Goal: Transaction & Acquisition: Subscribe to service/newsletter

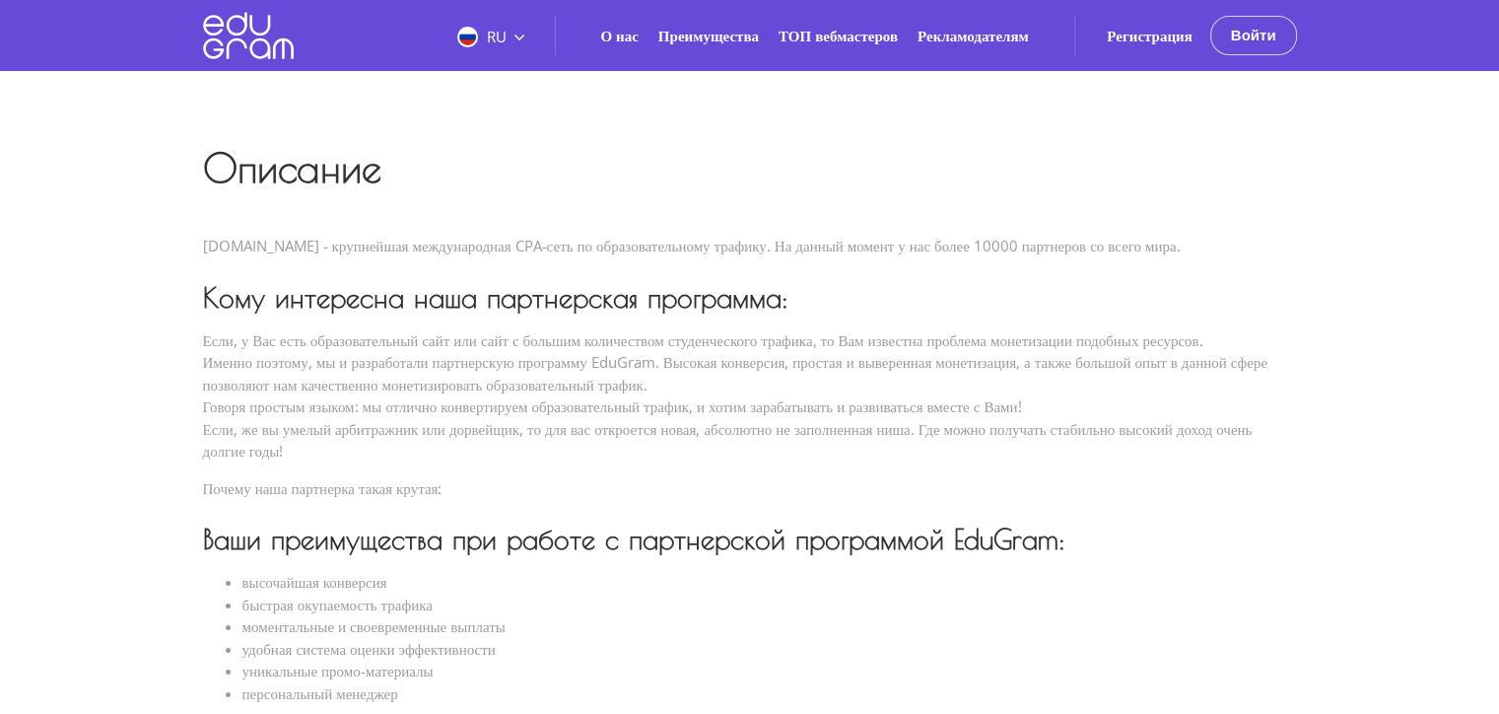
click at [1253, 35] on button "Войти" at bounding box center [1254, 35] width 87 height 39
click at [1256, 35] on button "Войти" at bounding box center [1254, 35] width 87 height 39
click at [1130, 35] on link "Регистрация" at bounding box center [1150, 36] width 86 height 20
click at [1417, 200] on div "RU RU EN PT О нас Преимущества ТОП вебмастеров" at bounding box center [749, 705] width 1499 height 1410
click at [1261, 38] on button "Войти" at bounding box center [1254, 35] width 87 height 39
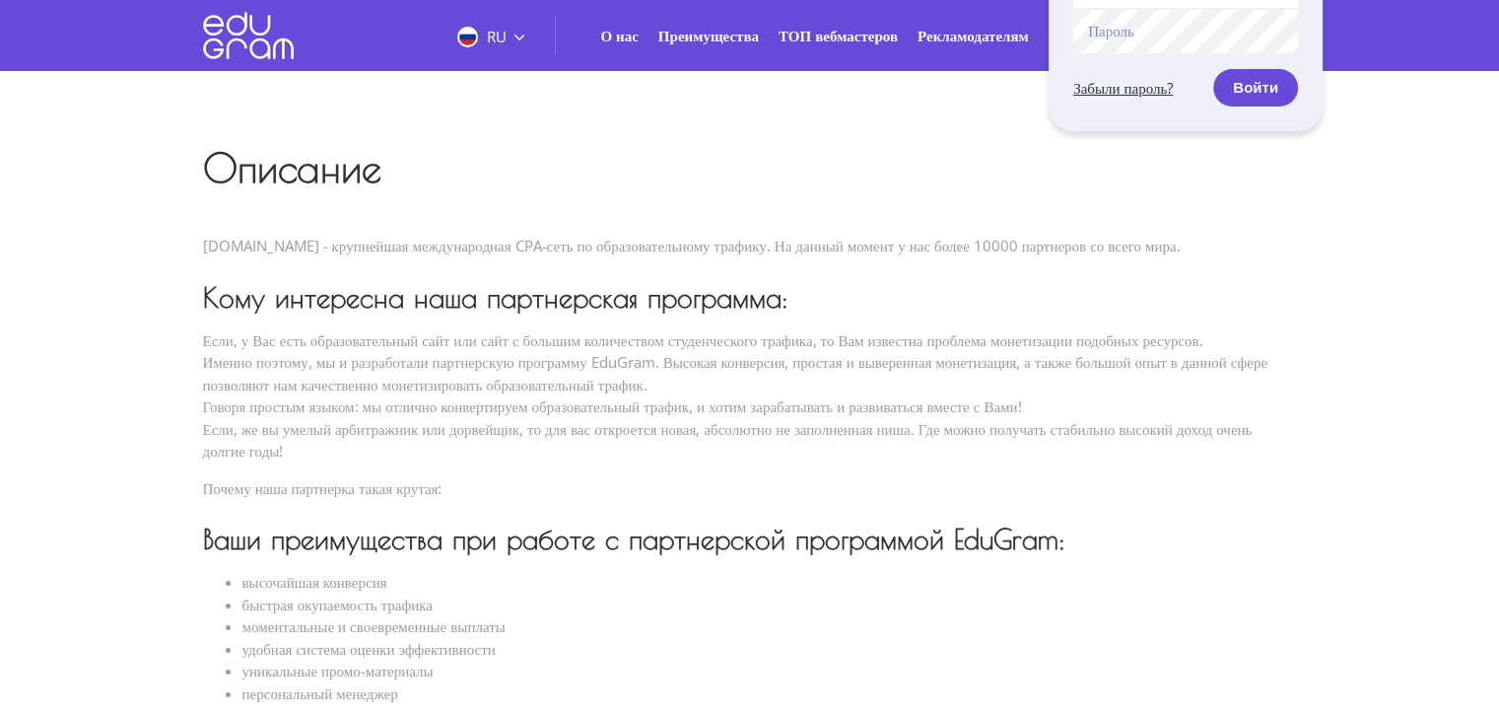
click at [1066, 279] on div "Описание EduGram.com - крупнейшая международная CPA-сеть по образовательному тр…" at bounding box center [750, 643] width 1094 height 987
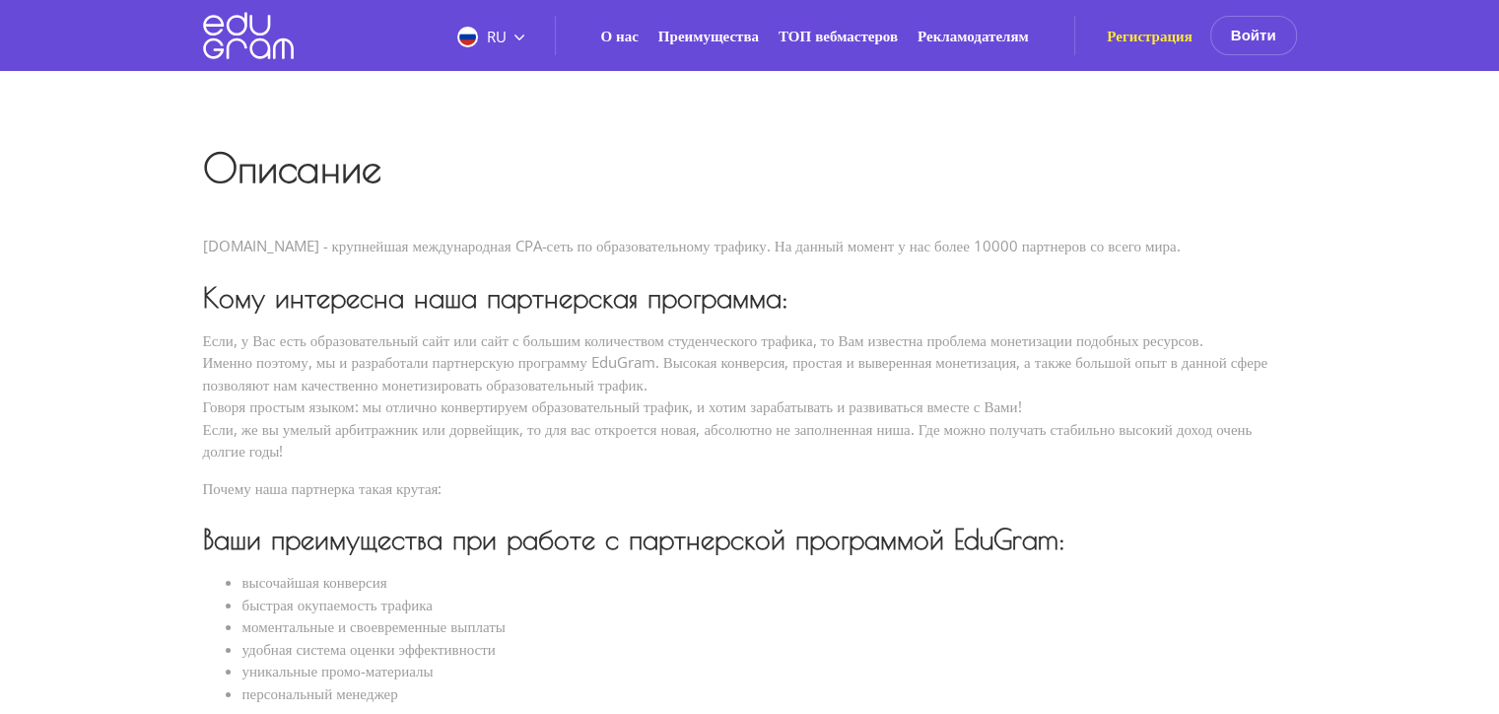
click at [1149, 39] on link "Регистрация" at bounding box center [1150, 36] width 86 height 20
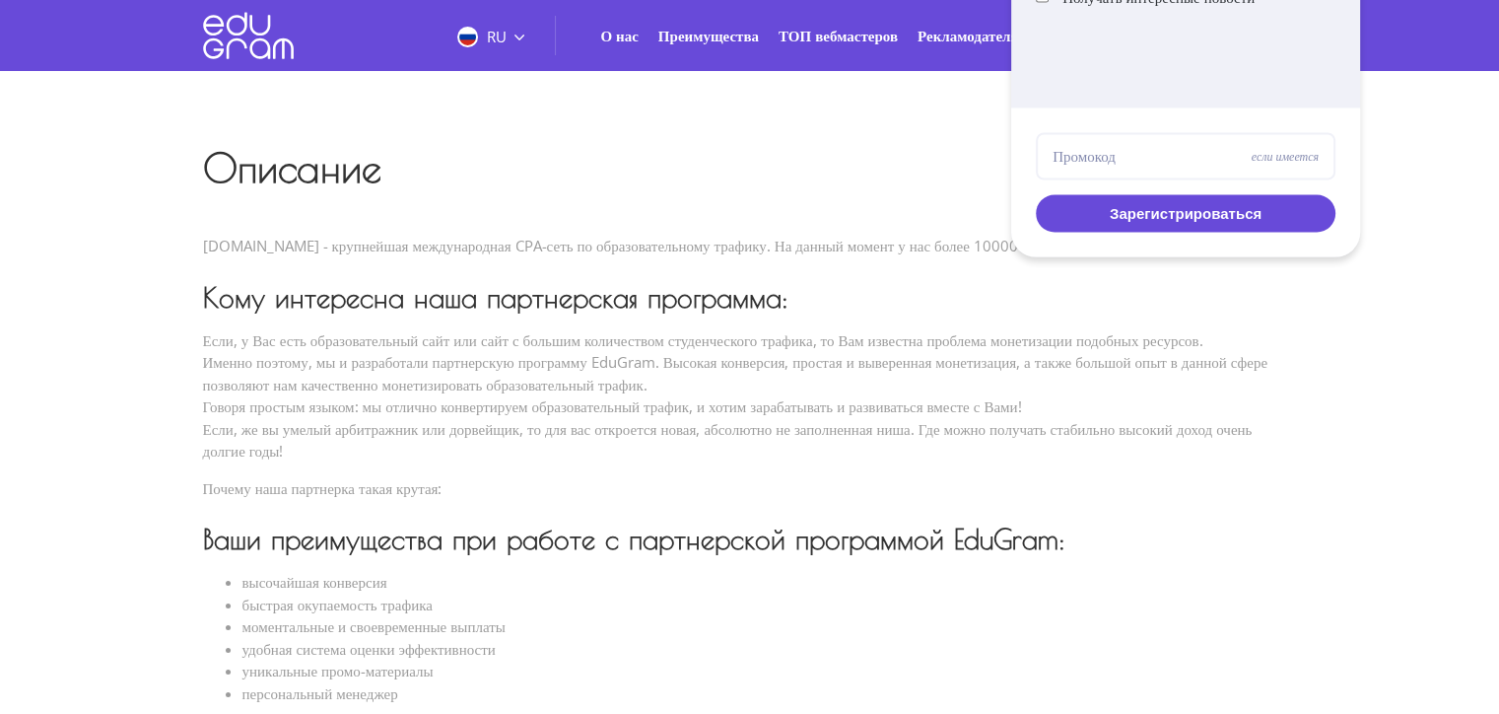
click at [713, 355] on p "Если, у Вас есть образовательный сайт или сайт с большим количеством студенческ…" at bounding box center [750, 395] width 1094 height 133
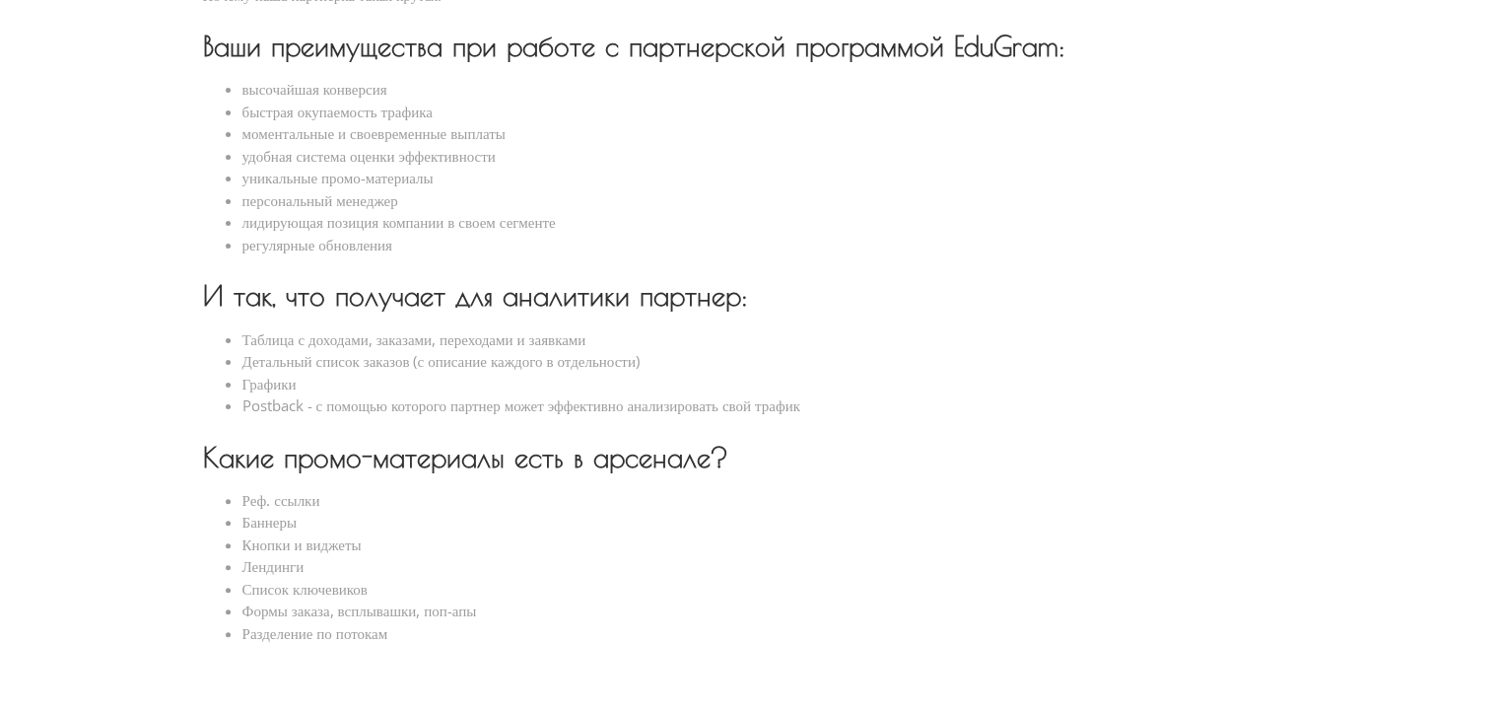
scroll to position [740, 0]
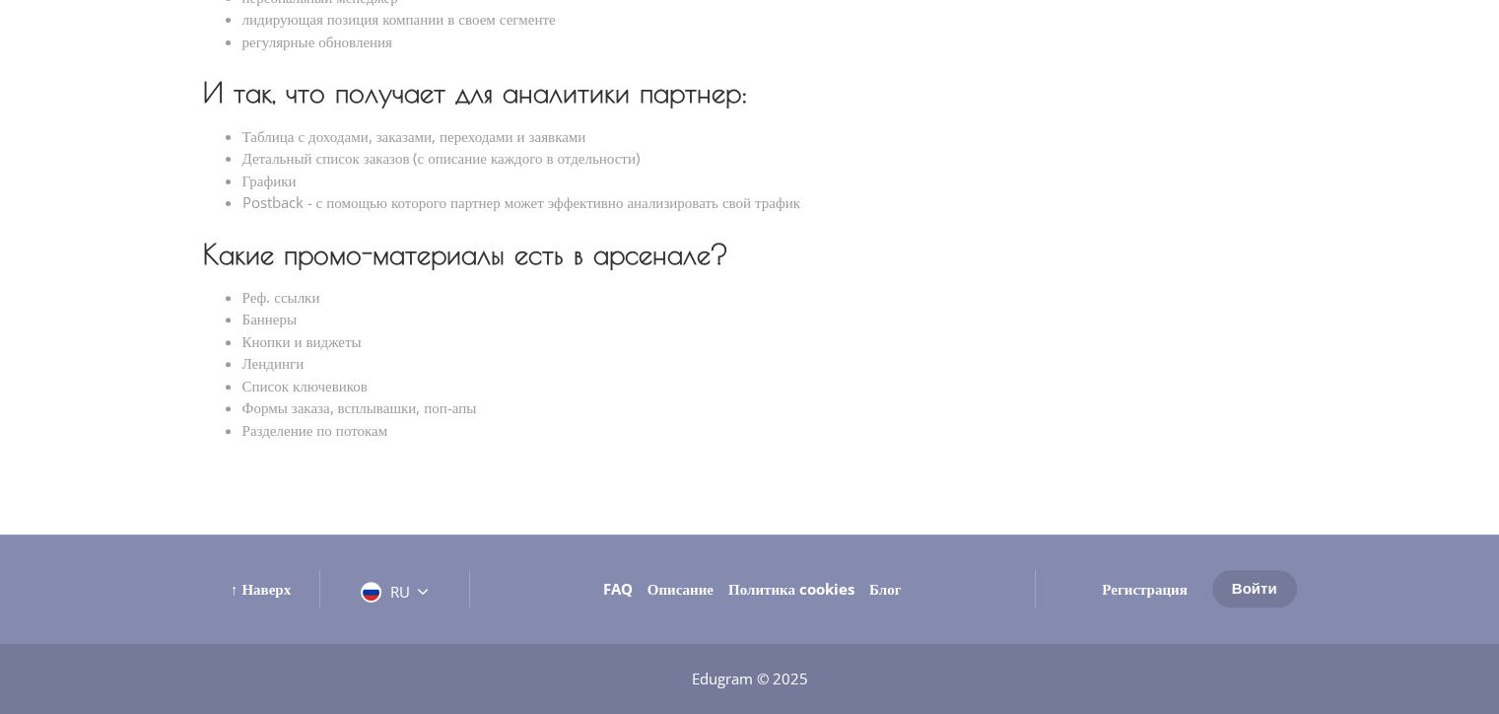
click at [1127, 597] on link "Регистрация" at bounding box center [1145, 589] width 86 height 20
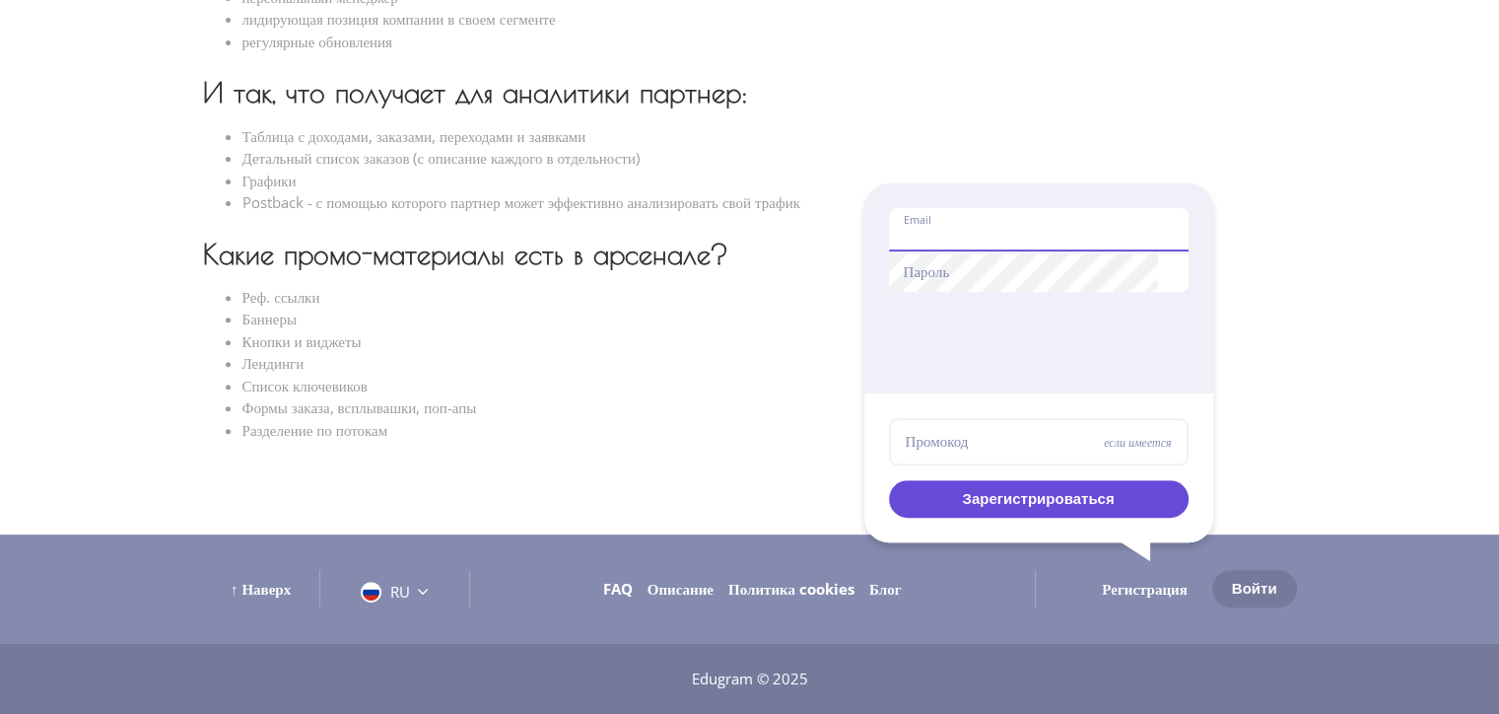
click at [975, 229] on input "Email" at bounding box center [1039, 229] width 300 height 43
type input "[EMAIL_ADDRESS][DOMAIN_NAME]"
drag, startPoint x: 1053, startPoint y: 229, endPoint x: 743, endPoint y: 263, distance: 311.5
click at [743, 263] on div "RU RU EN PT О нас Преимущества ТОП вебмастеров Войти" at bounding box center [749, 9] width 1499 height 1410
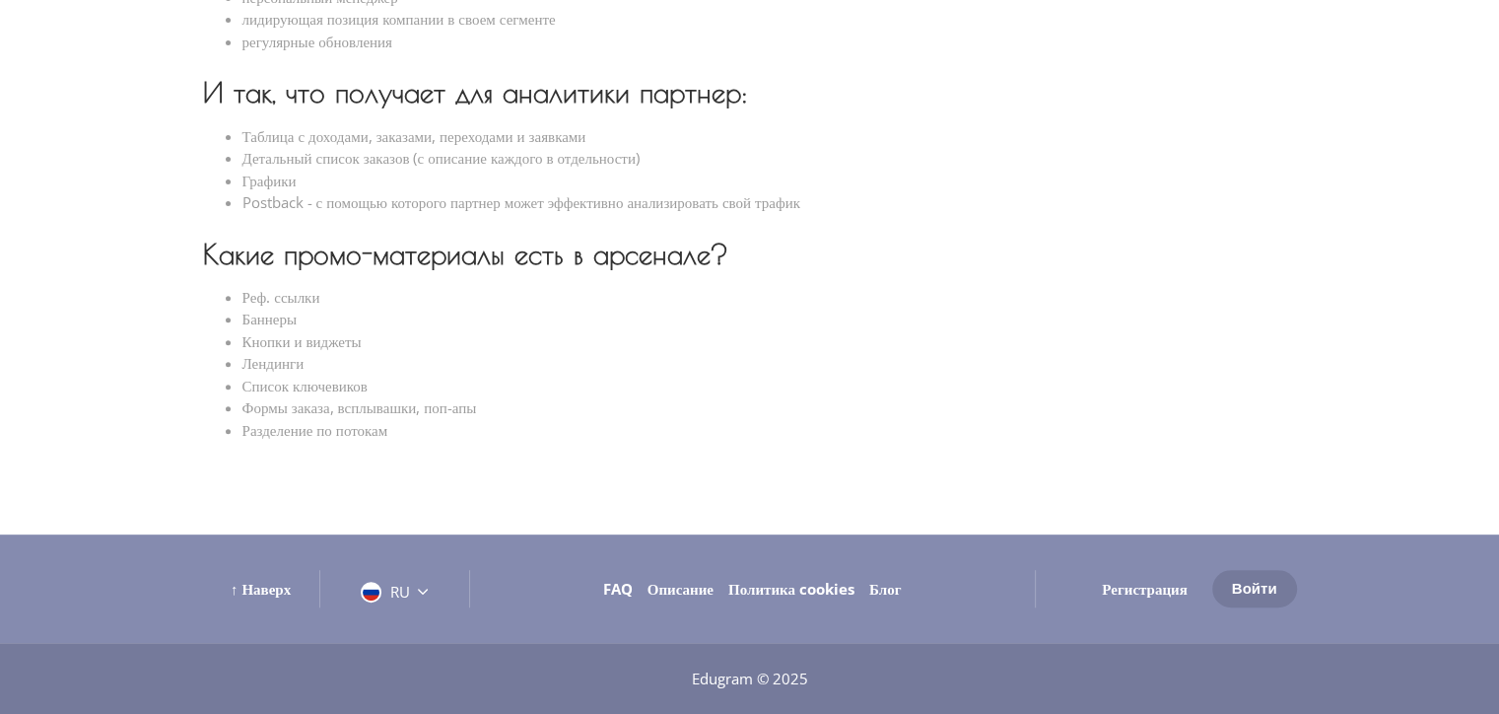
click at [1138, 584] on link "Регистрация" at bounding box center [1145, 589] width 86 height 20
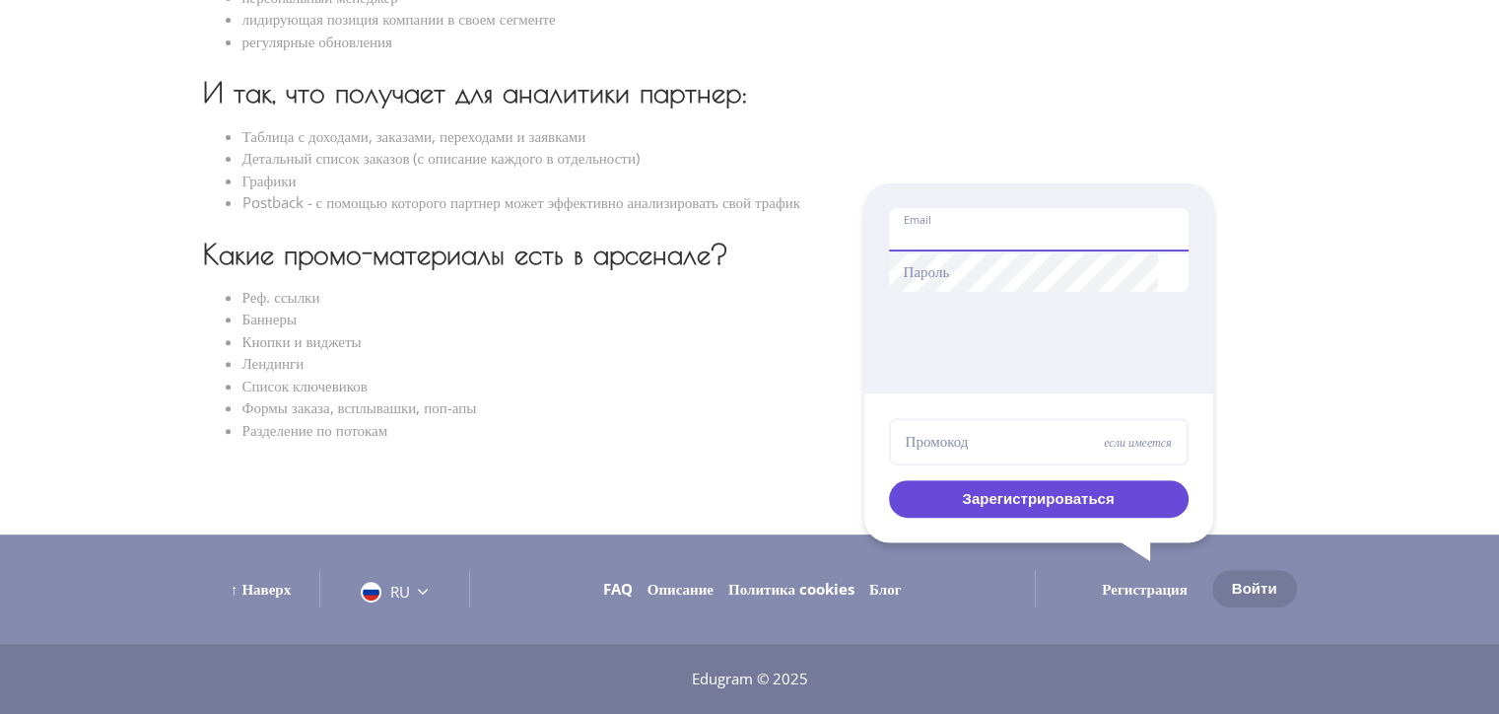
click at [957, 241] on input "Email" at bounding box center [1039, 229] width 300 height 43
type input "[EMAIL_ADDRESS][DOMAIN_NAME]"
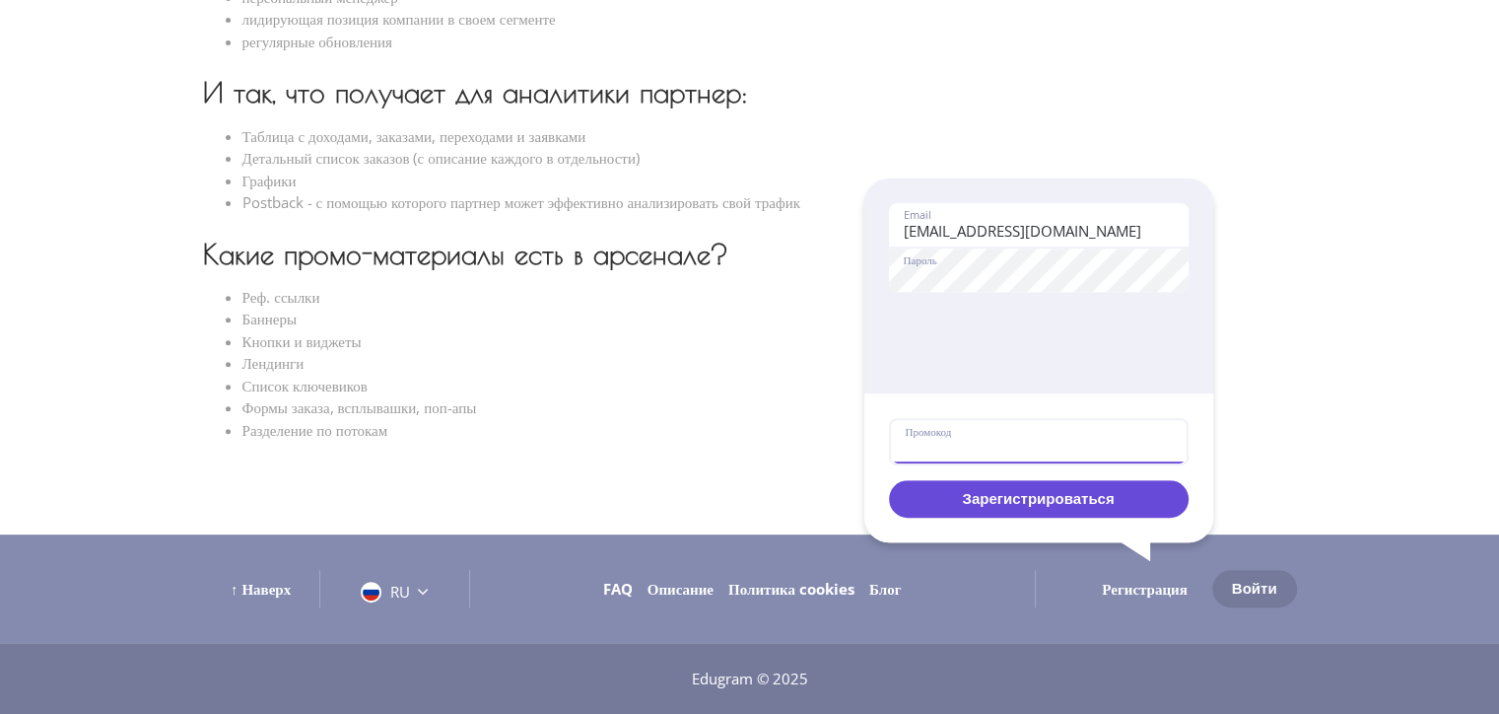
click at [946, 433] on input "Промокод" at bounding box center [1039, 441] width 296 height 43
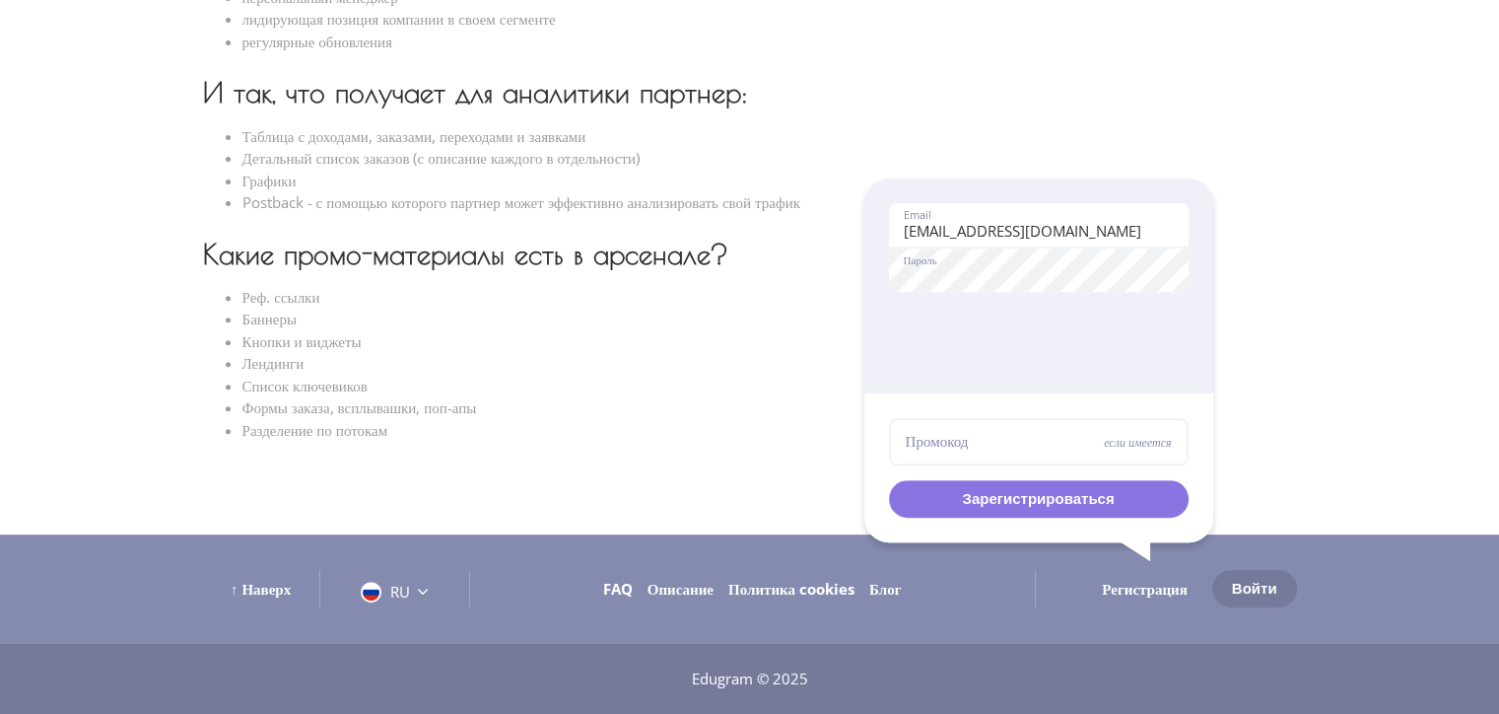
click at [982, 485] on button "Зарегистрироваться" at bounding box center [1039, 498] width 300 height 37
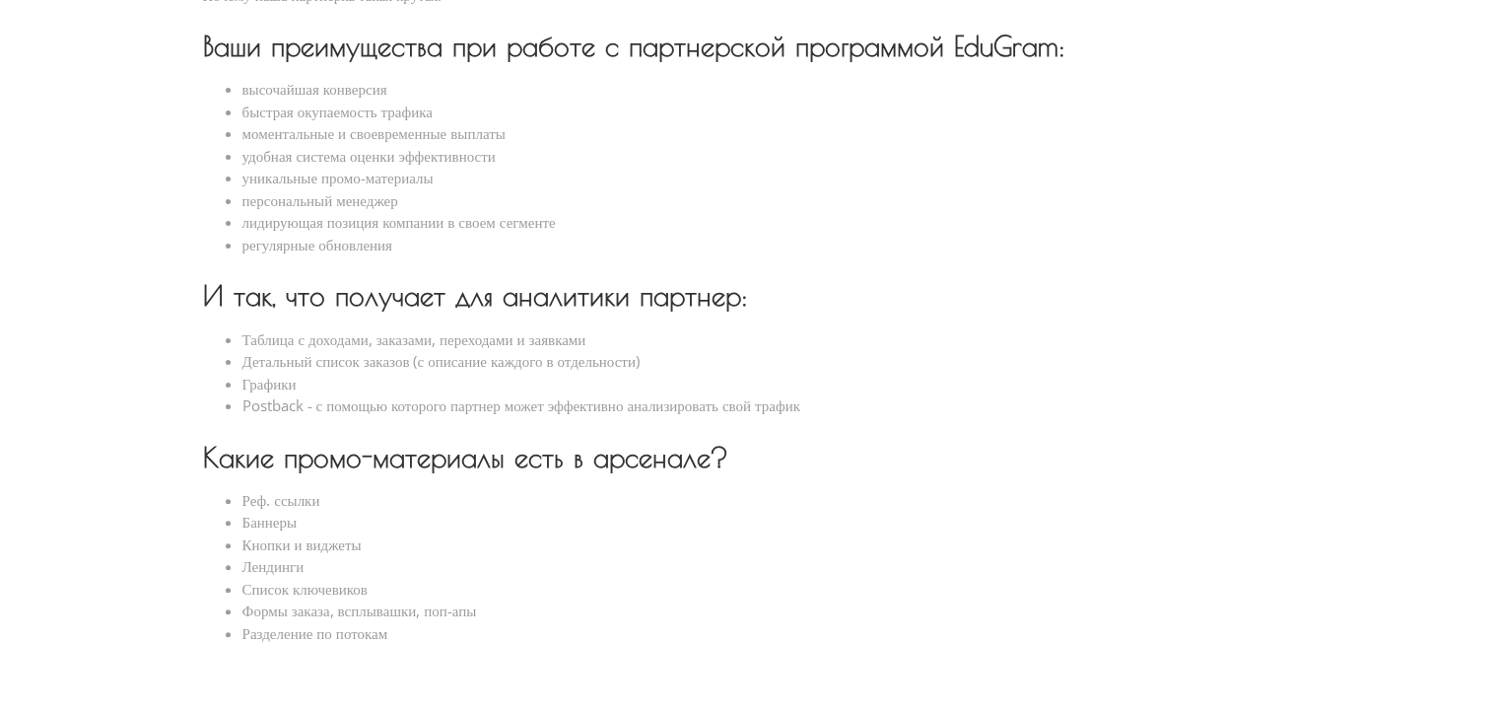
scroll to position [740, 0]
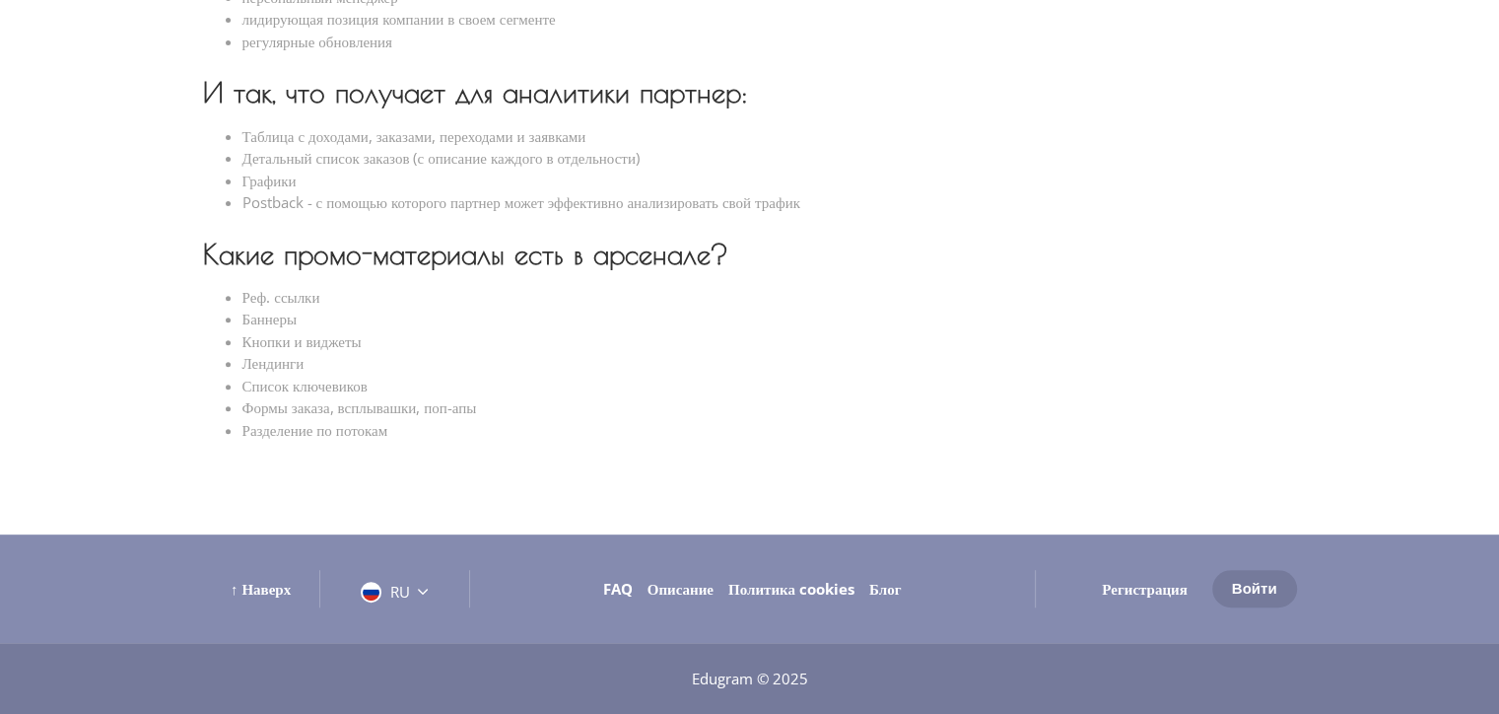
click at [1151, 589] on link "Регистрация" at bounding box center [1145, 589] width 86 height 20
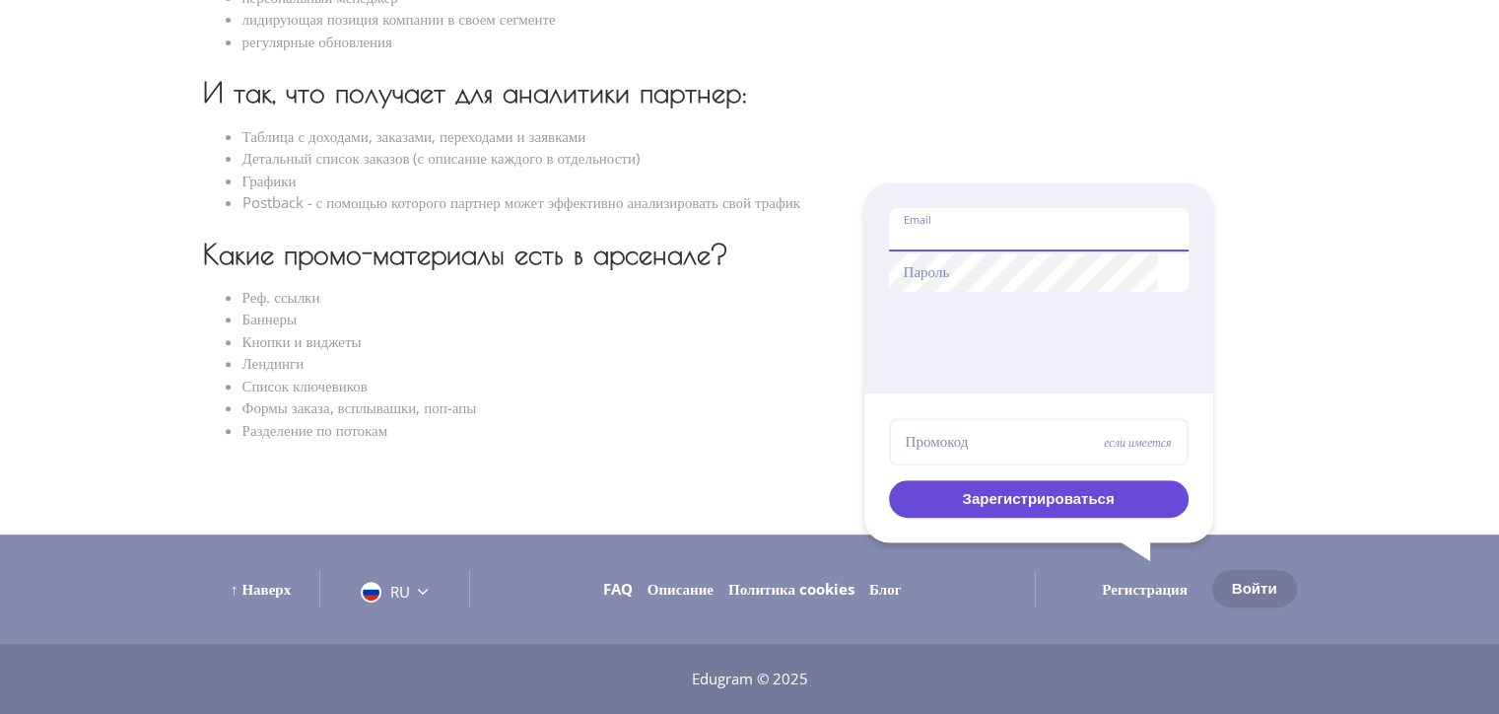
click at [972, 229] on input "Email" at bounding box center [1039, 229] width 300 height 43
type input "[EMAIL_ADDRESS][DOMAIN_NAME]"
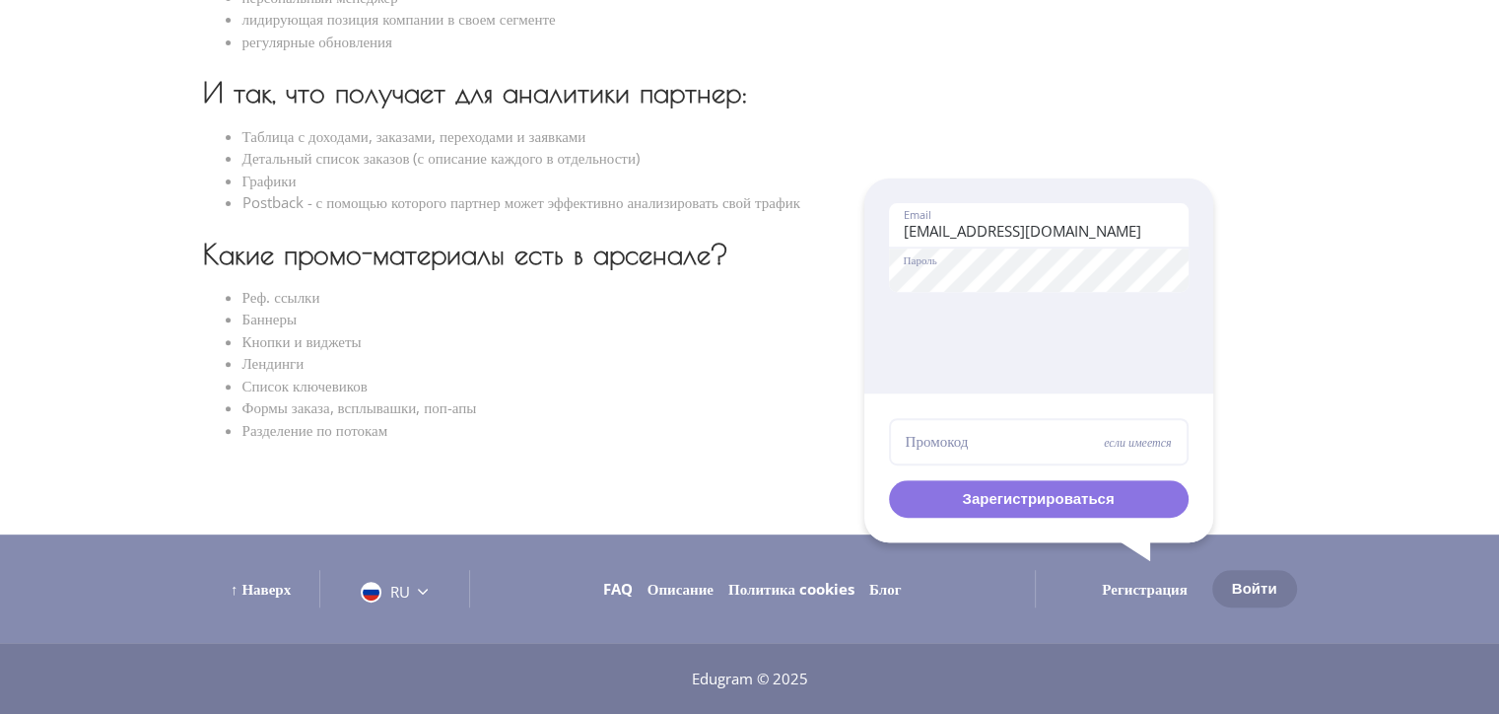
click at [1031, 495] on button "Зарегистрироваться" at bounding box center [1039, 498] width 300 height 37
